Goal: Task Accomplishment & Management: Manage account settings

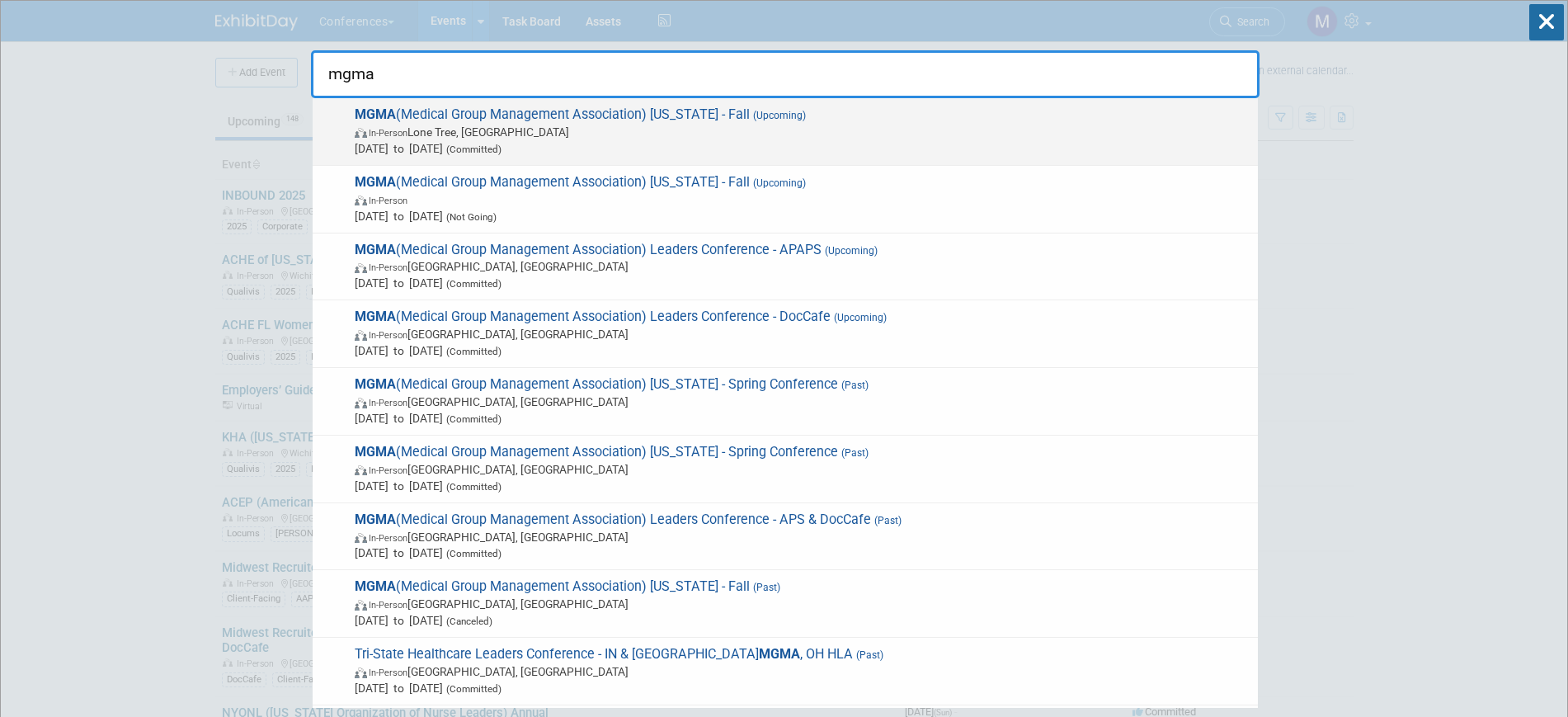
type input "mgma"
click at [624, 140] on span "[DATE] to [DATE] (Committed)" at bounding box center [802, 148] width 896 height 17
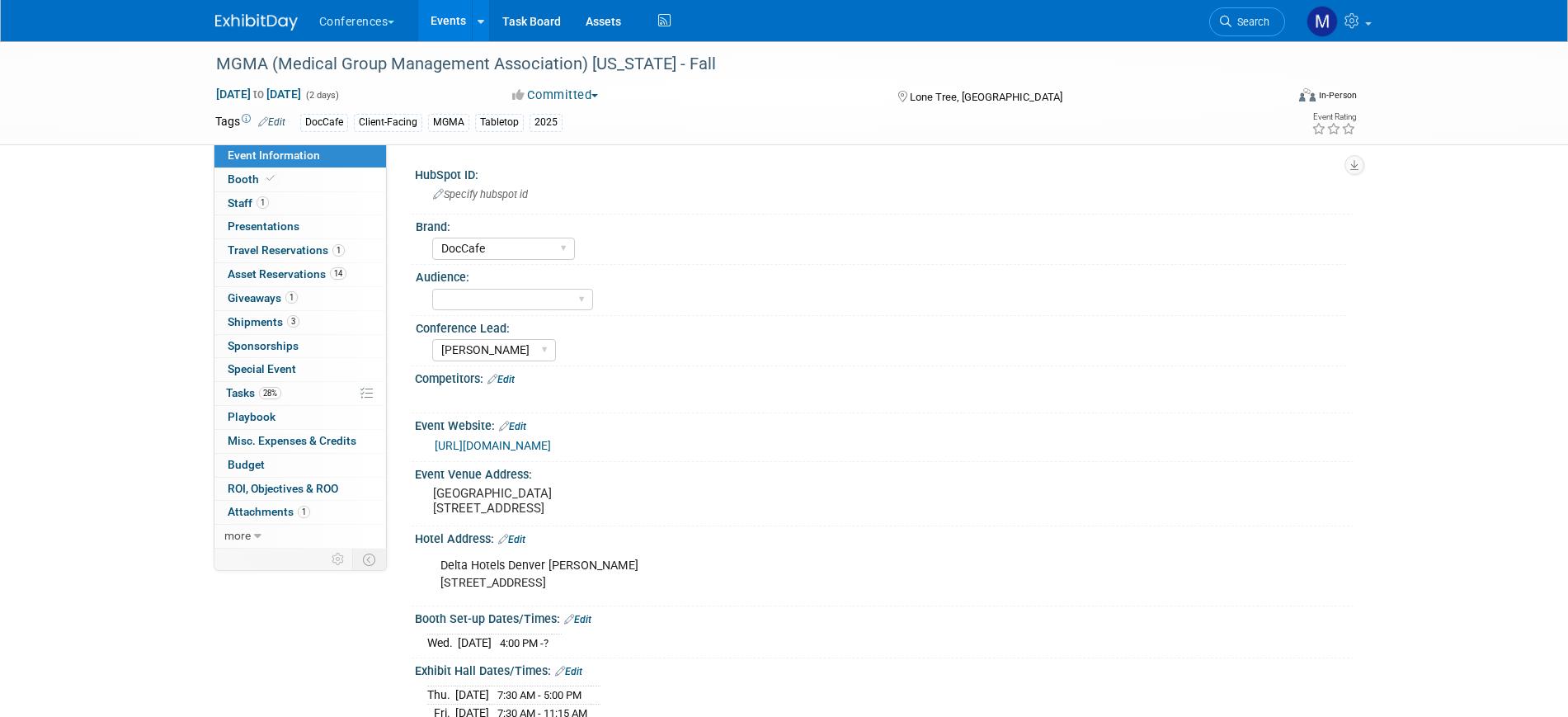
select select "DocCafe"
select select "[PERSON_NAME]"
click at [279, 394] on span "28%" at bounding box center [270, 393] width 23 height 13
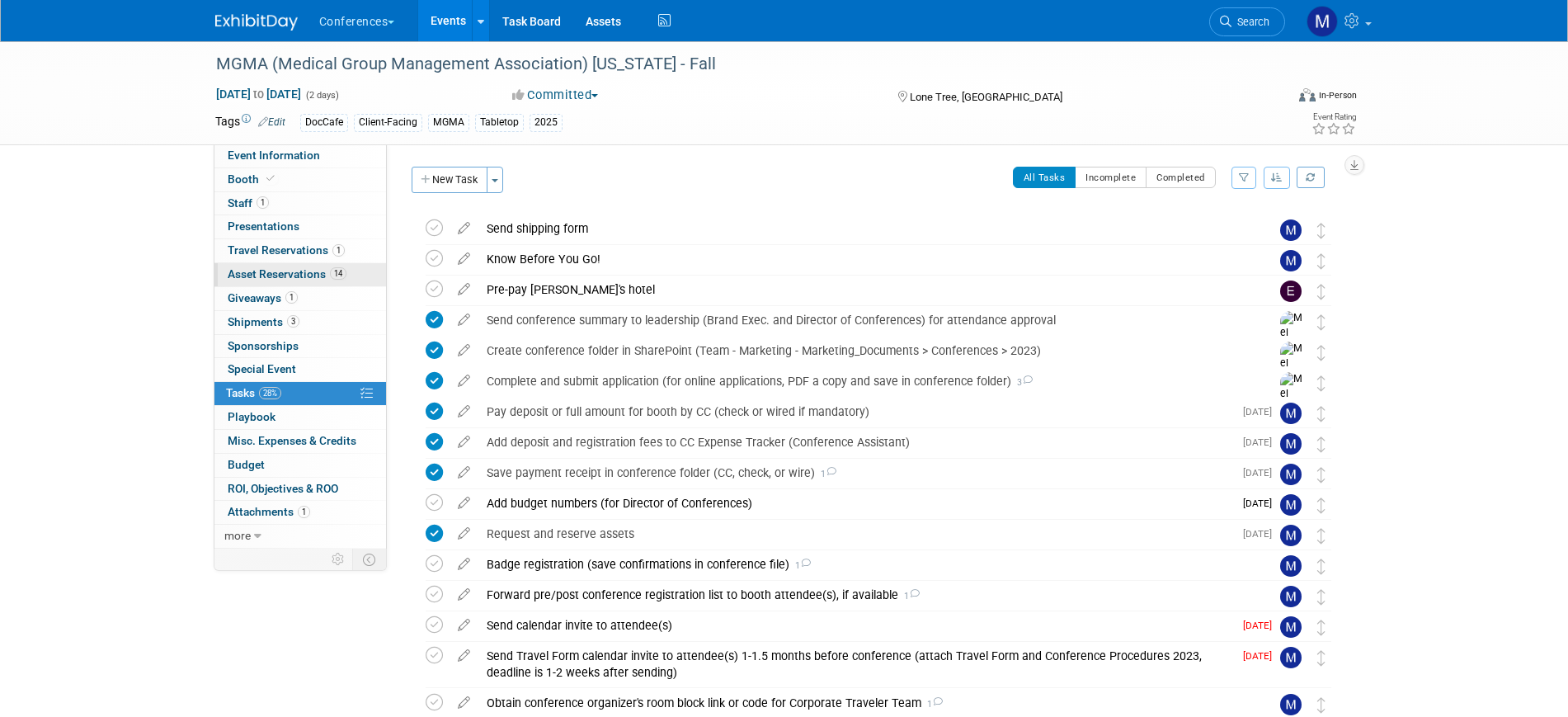
click at [282, 265] on link "14 Asset Reservations 14" at bounding box center [300, 275] width 172 height 23
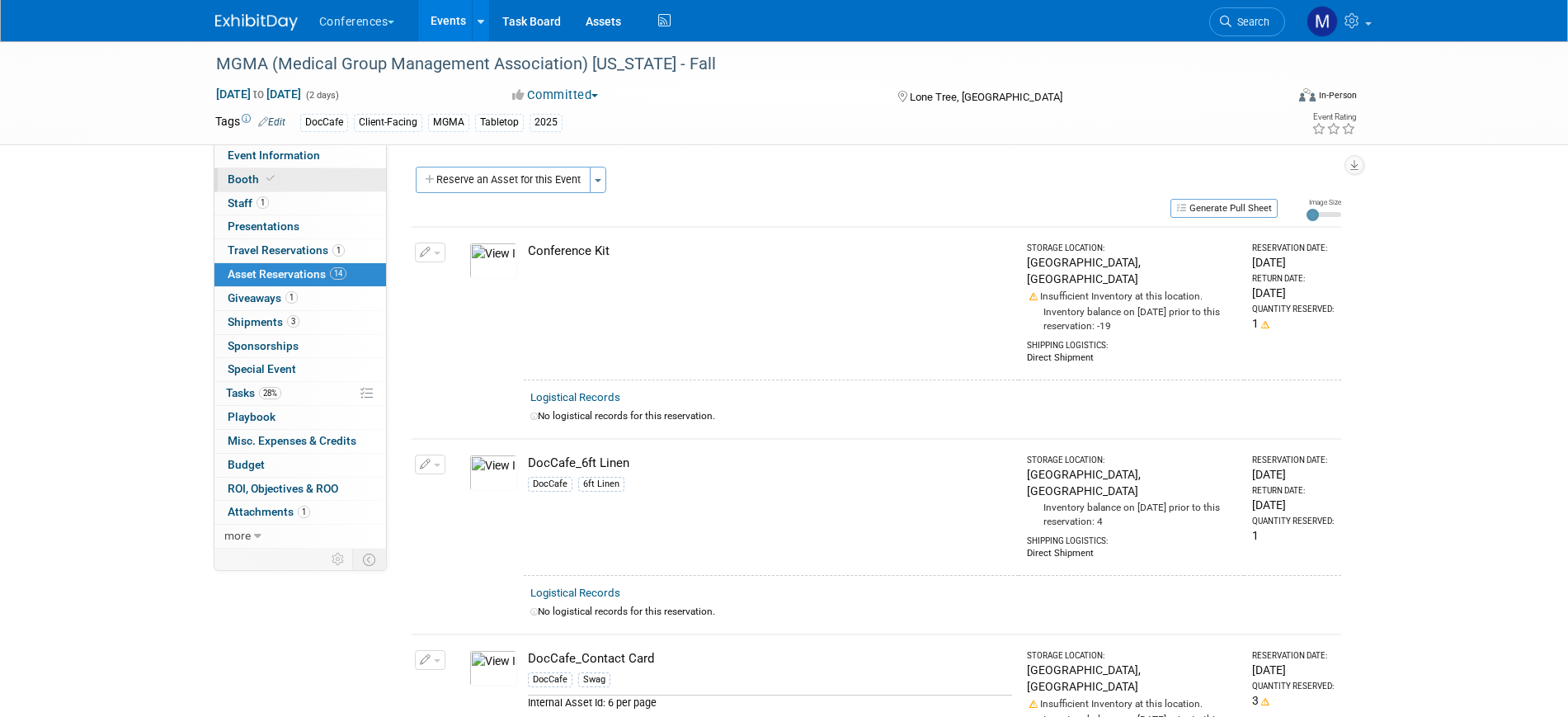
click at [254, 181] on span "Booth" at bounding box center [253, 179] width 50 height 13
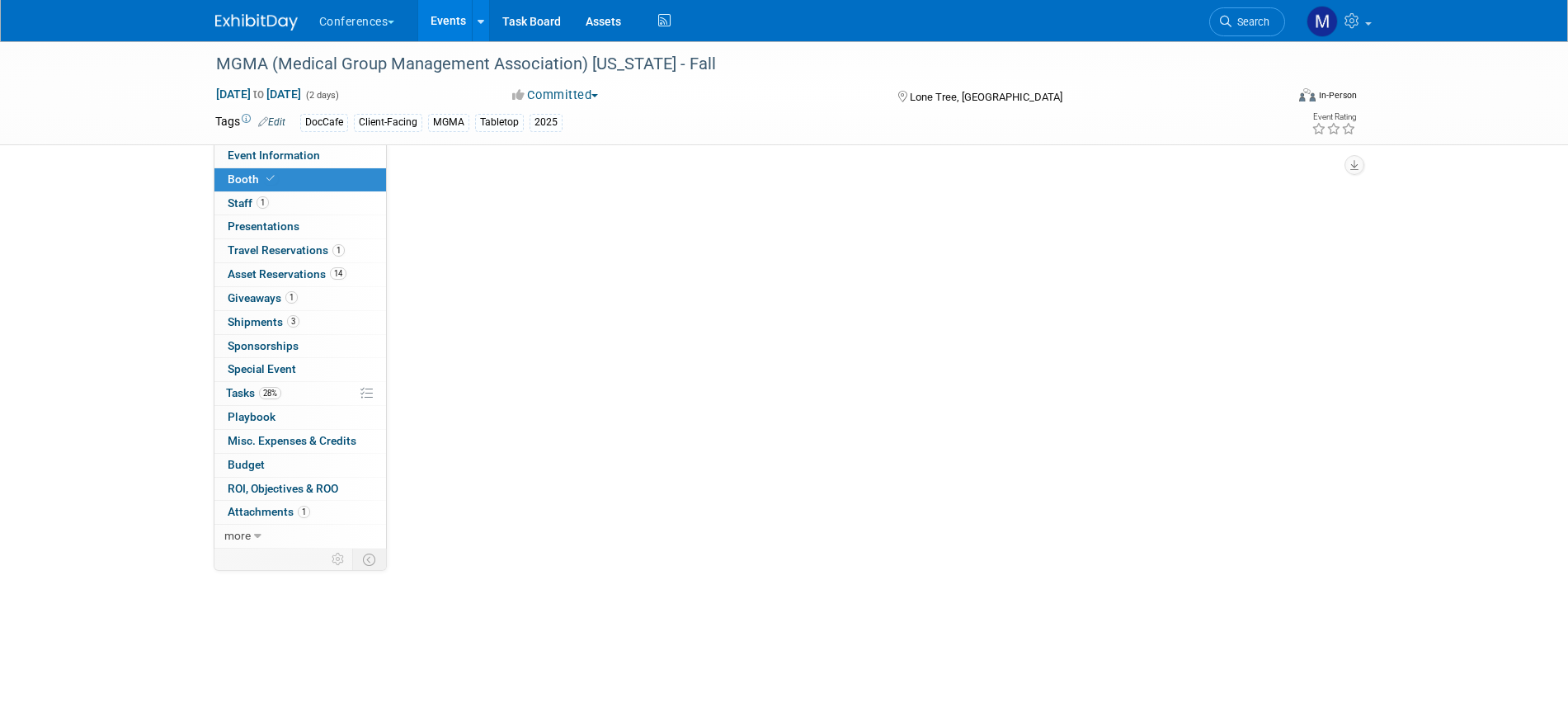
select select "6' tabletop"
select select "No"
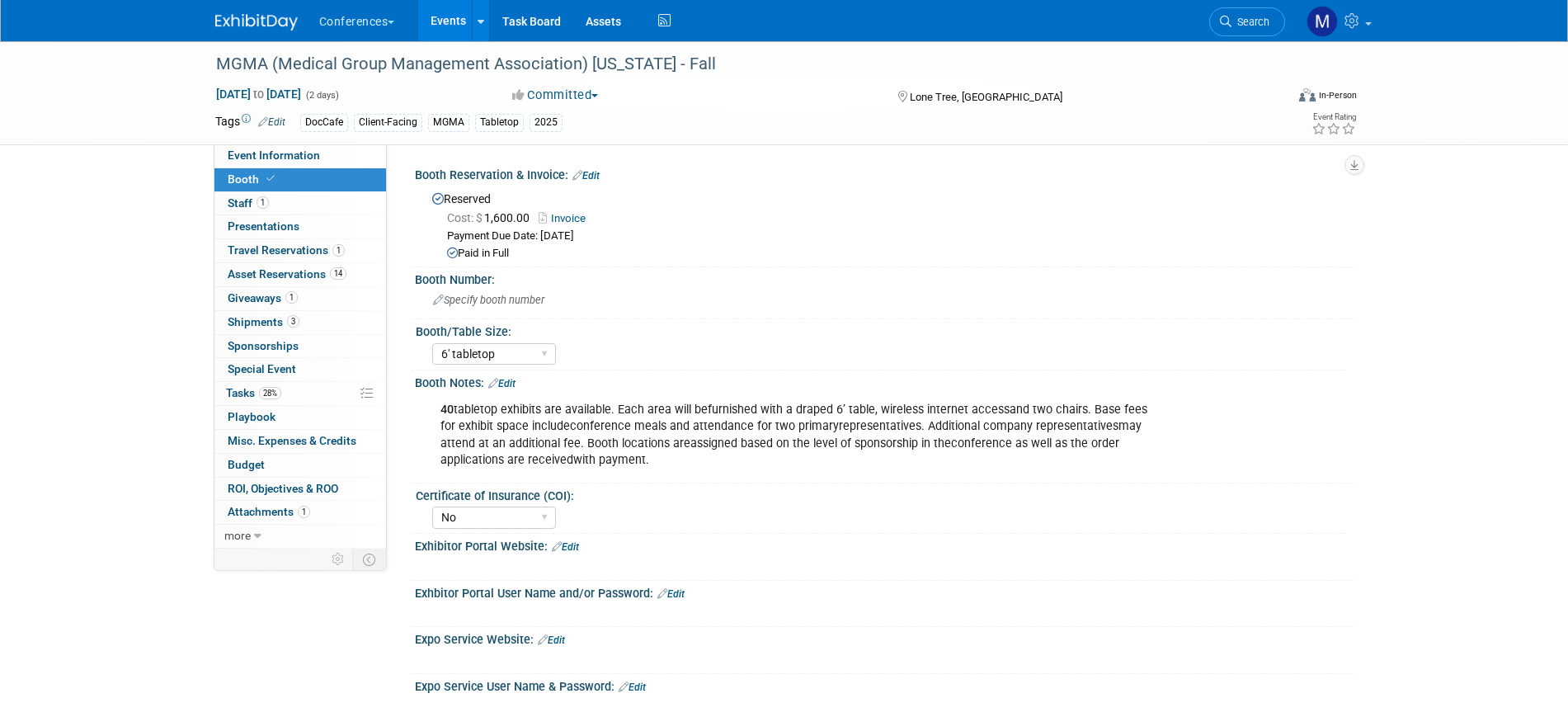
click at [575, 214] on link "Invoice" at bounding box center [567, 218] width 55 height 13
